Goal: Information Seeking & Learning: Learn about a topic

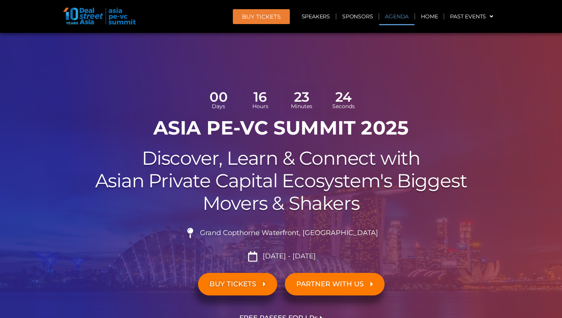
click at [399, 19] on link "Agenda" at bounding box center [396, 17] width 35 height 18
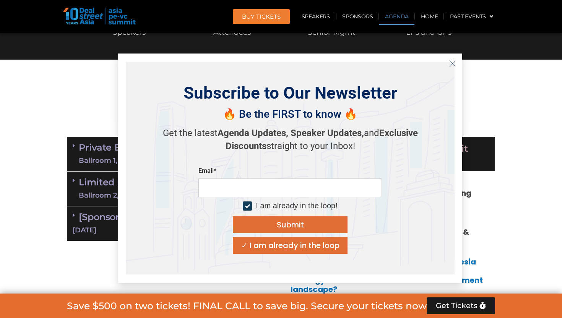
scroll to position [410, 0]
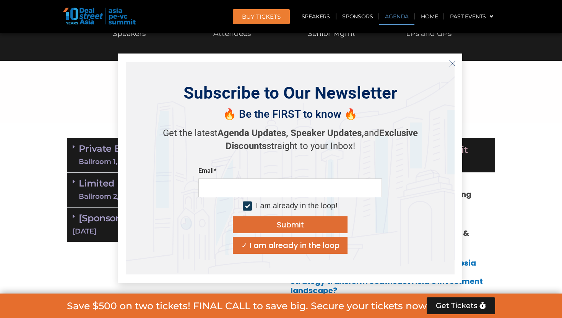
click at [453, 64] on icon "Close" at bounding box center [452, 63] width 7 height 7
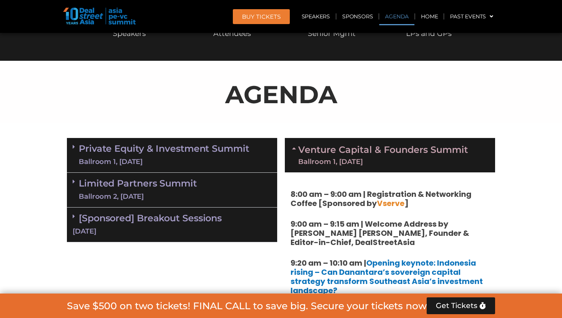
click at [421, 152] on link "Venture Capital & Founders​ Summit Ballroom 1, [DATE]" at bounding box center [383, 155] width 170 height 20
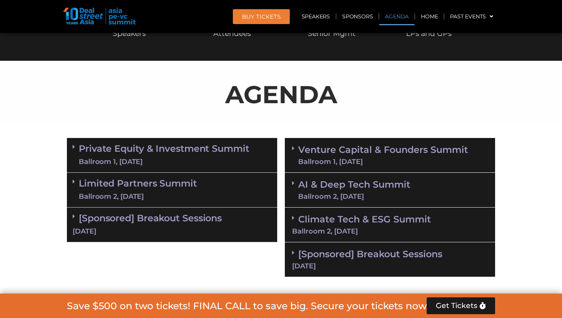
click at [233, 148] on link "Private Equity & Investment Summit Ballroom 1, [DATE]" at bounding box center [164, 155] width 171 height 23
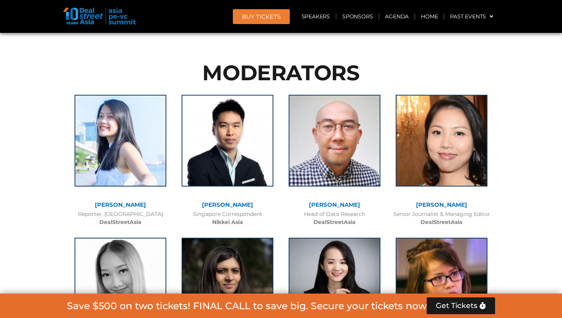
scroll to position [850, 0]
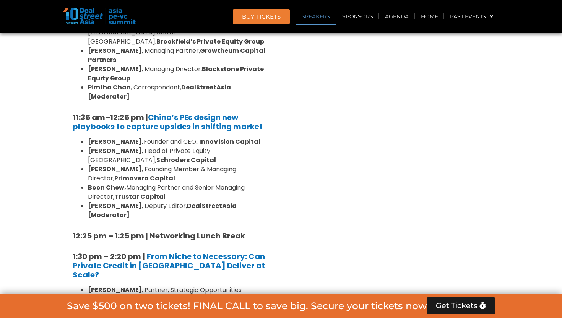
drag, startPoint x: 285, startPoint y: 93, endPoint x: 62, endPoint y: 79, distance: 224.2
drag, startPoint x: 293, startPoint y: 94, endPoint x: 60, endPoint y: 83, distance: 232.8
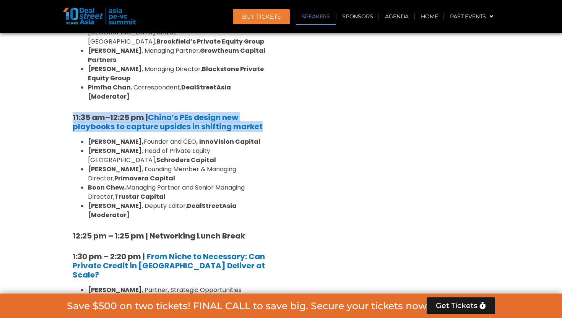
drag, startPoint x: 264, startPoint y: 90, endPoint x: 72, endPoint y: 78, distance: 192.0
copy h5 "11:35 am – 12:25 pm | China’s PEs design new playbooks to capture upsides in sh…"
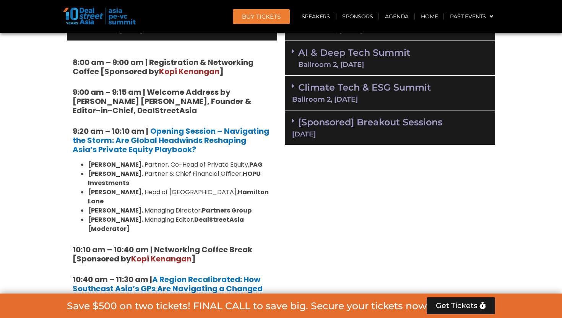
scroll to position [381, 0]
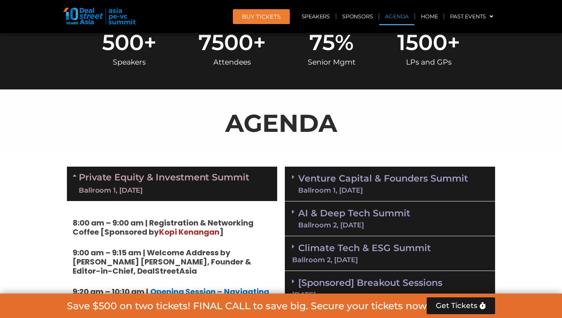
click at [242, 182] on link "Private Equity & Investment Summit Ballroom 1, [DATE]" at bounding box center [164, 183] width 171 height 23
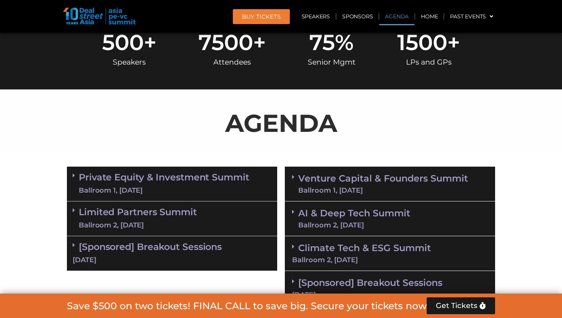
click at [367, 219] on link "AI & Deep Tech Summit Ballroom 2, [DATE]" at bounding box center [354, 219] width 112 height 20
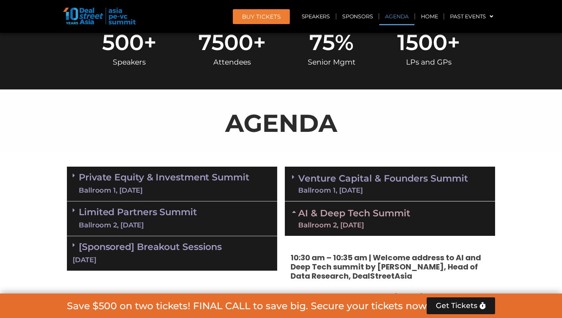
scroll to position [579, 0]
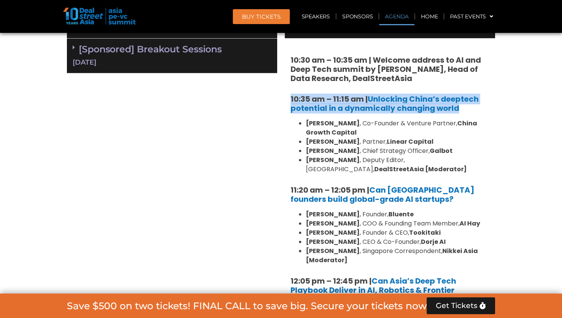
drag, startPoint x: 468, startPoint y: 104, endPoint x: 285, endPoint y: 94, distance: 183.1
click at [285, 94] on div "10:30 am – 10:35 am | Welcome address to AI and Deep Tech summit by [PERSON_NAM…" at bounding box center [390, 227] width 210 height 379
copy strong "10:35 am – 11:15 am | Unlocking China’s deeptech potential in a dynamically cha…"
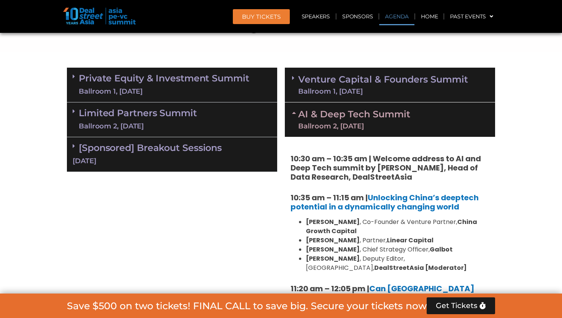
scroll to position [456, 0]
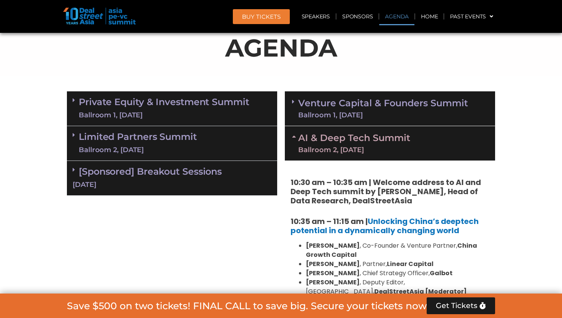
click at [330, 136] on link "AI & Deep Tech Summit Ballroom 2, [DATE]" at bounding box center [354, 143] width 112 height 20
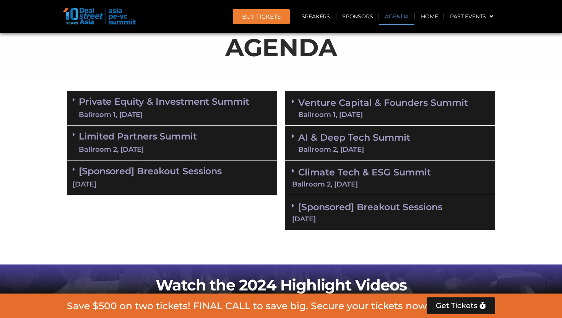
click at [335, 105] on link "Venture Capital & Founders​ Summit Ballroom 1, [DATE]" at bounding box center [383, 108] width 170 height 20
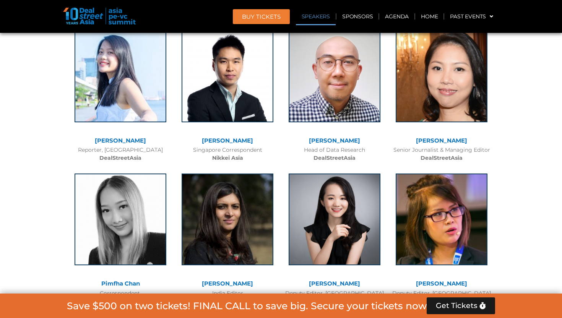
scroll to position [867, 0]
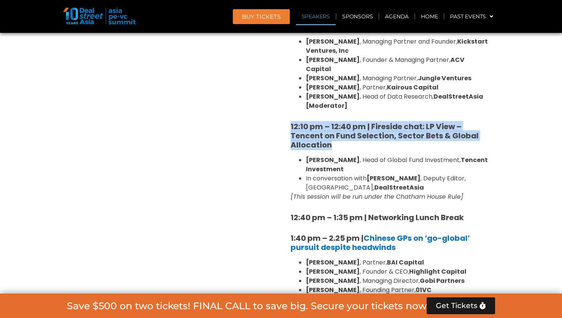
drag, startPoint x: 336, startPoint y: 126, endPoint x: 288, endPoint y: 107, distance: 51.5
click at [288, 107] on div "8:00 am – 9:00 am | Registration & Networking Coffee [Sponsored by Vserve ] 9:0…" at bounding box center [390, 269] width 210 height 1108
copy strong "12:10 pm – 12:40 pm | Fireside chat: LP View – Tencent on Fund Selection, Secto…"
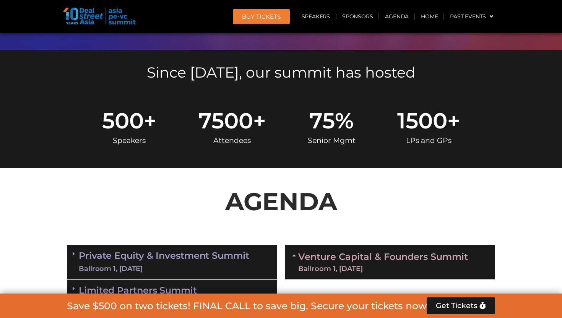
scroll to position [317, 0]
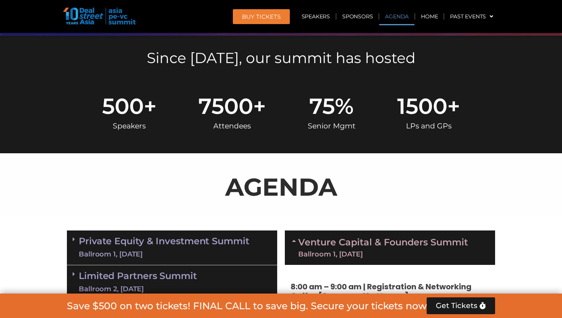
click at [324, 251] on div "Ballroom 1, [DATE]" at bounding box center [383, 254] width 170 height 7
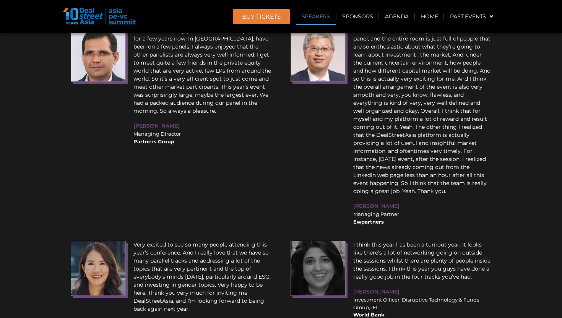
scroll to position [3235, 0]
